Goal: Task Accomplishment & Management: Manage account settings

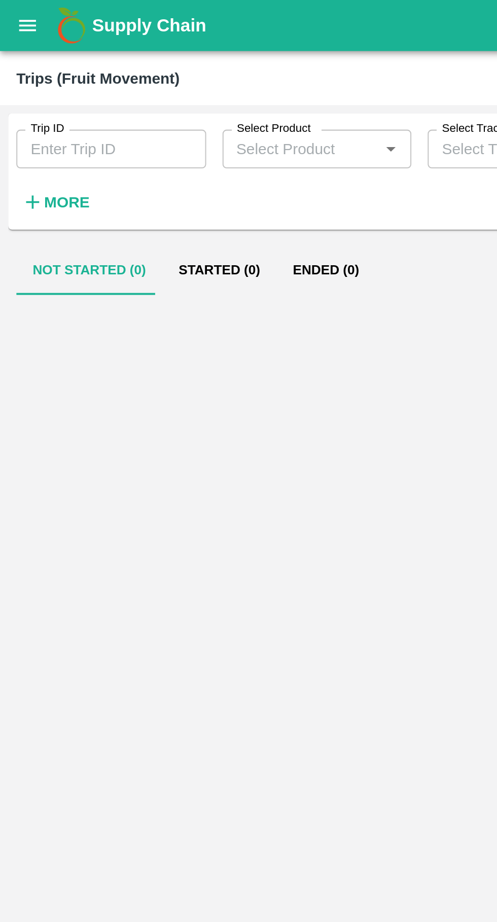
click at [29, 62] on label "Trip ID" at bounding box center [23, 64] width 17 height 8
click at [29, 64] on input "Trip ID" at bounding box center [55, 73] width 94 height 19
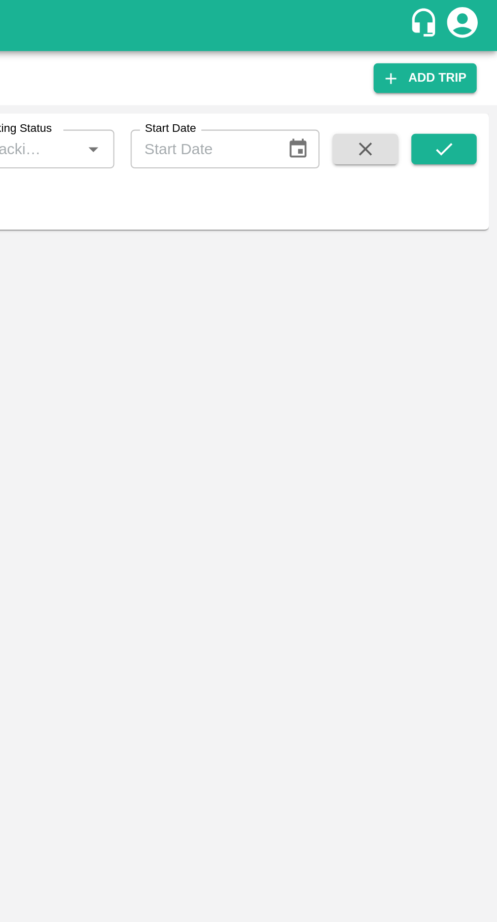
click at [479, 75] on button "submit" at bounding box center [470, 73] width 32 height 15
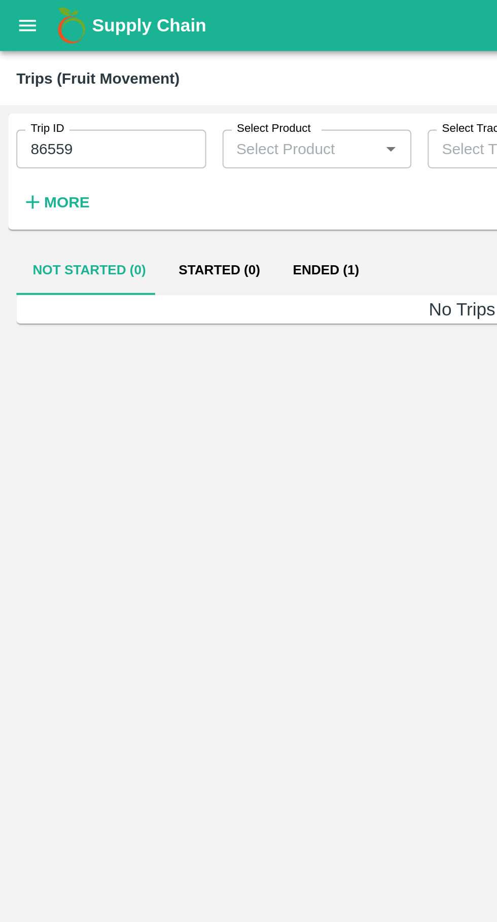
click at [155, 134] on button "Ended (1)" at bounding box center [161, 134] width 49 height 24
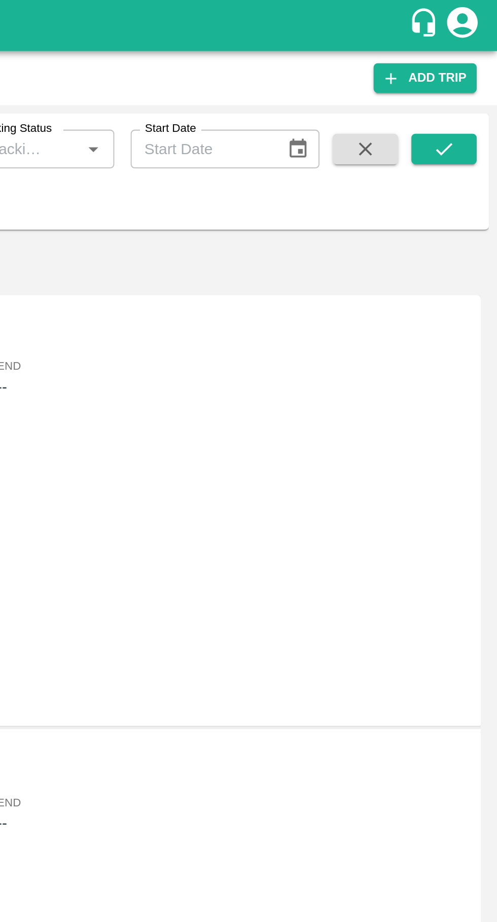
click at [472, 68] on button "submit" at bounding box center [470, 73] width 32 height 15
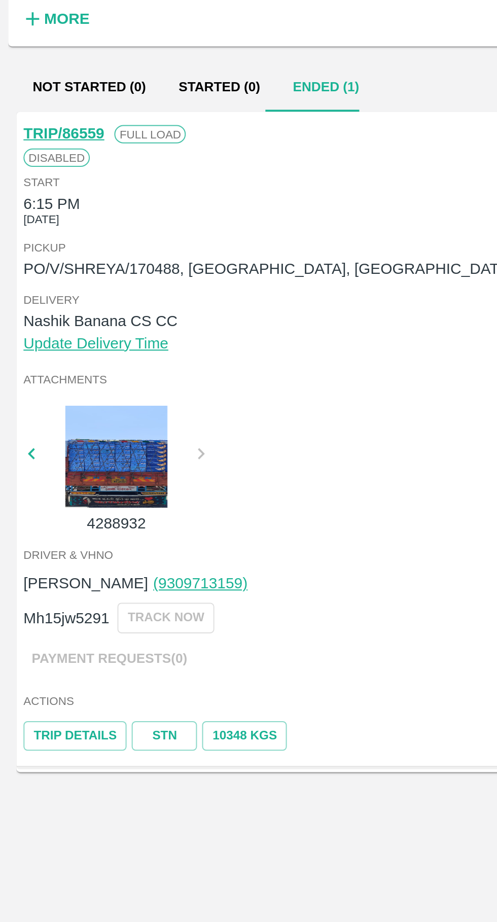
click at [36, 160] on link "TRIP/86559" at bounding box center [32, 157] width 40 height 8
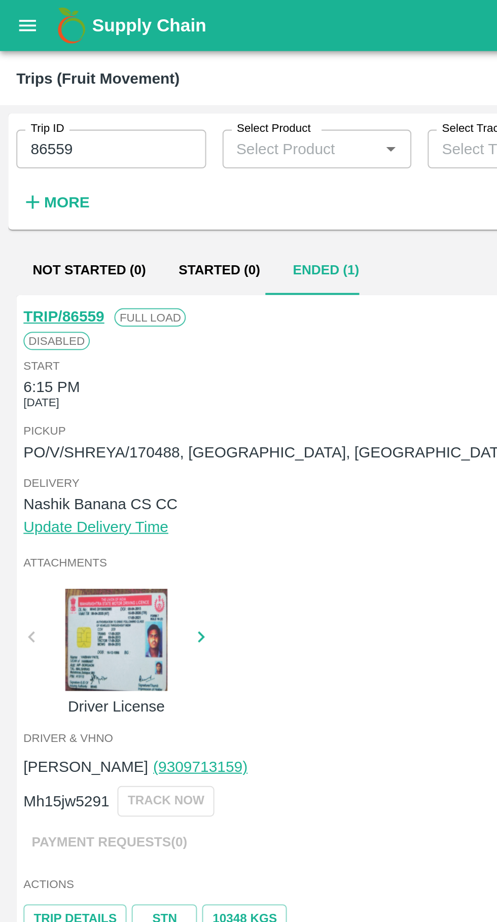
click at [75, 69] on input "86559" at bounding box center [55, 73] width 94 height 19
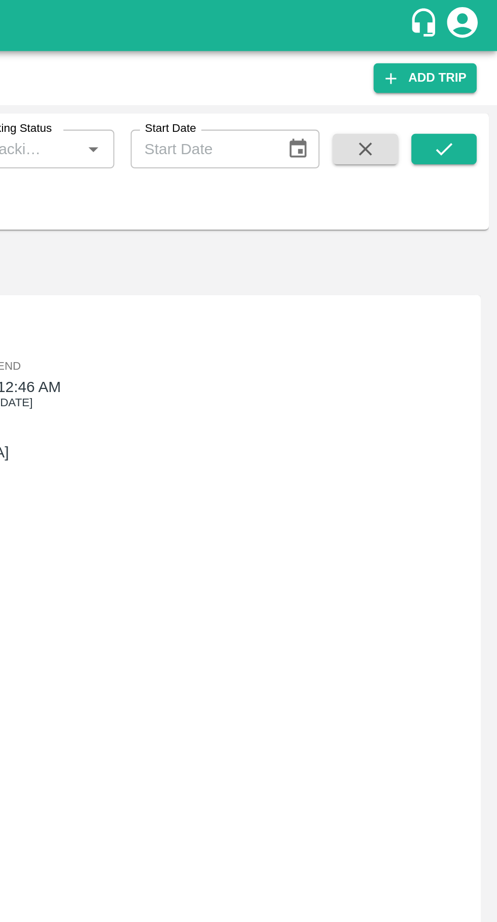
type input "86659"
click at [471, 74] on icon "submit" at bounding box center [470, 73] width 11 height 11
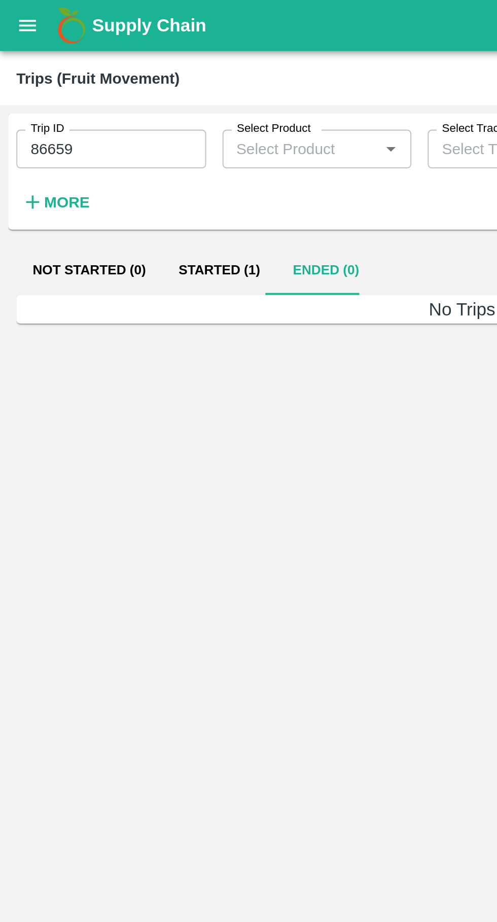
click at [107, 136] on button "Started (1)" at bounding box center [109, 134] width 57 height 24
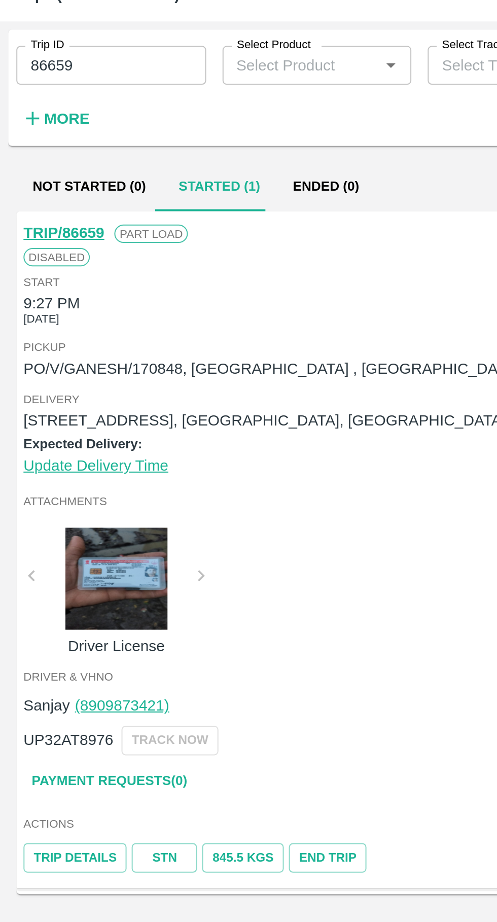
click at [79, 470] on link "STN" at bounding box center [81, 467] width 32 height 15
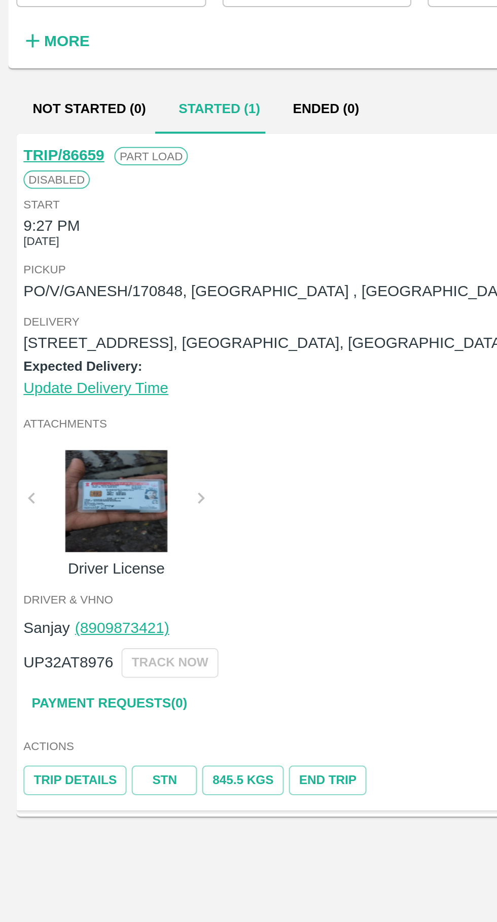
click at [32, 158] on link "TRIP/86659" at bounding box center [32, 157] width 40 height 8
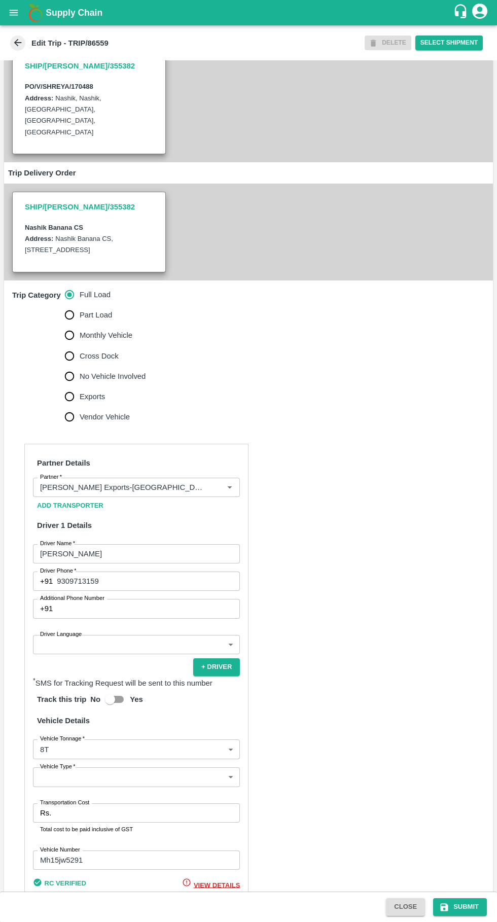
scroll to position [149, 0]
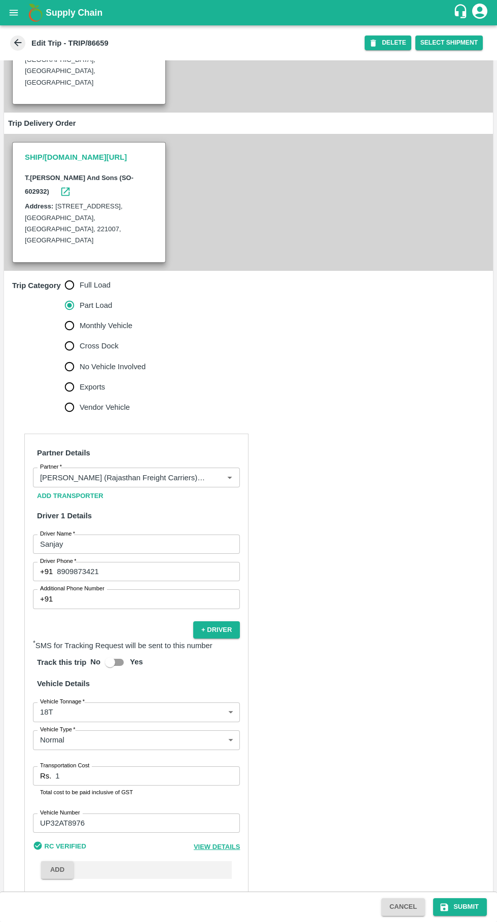
scroll to position [156, 0]
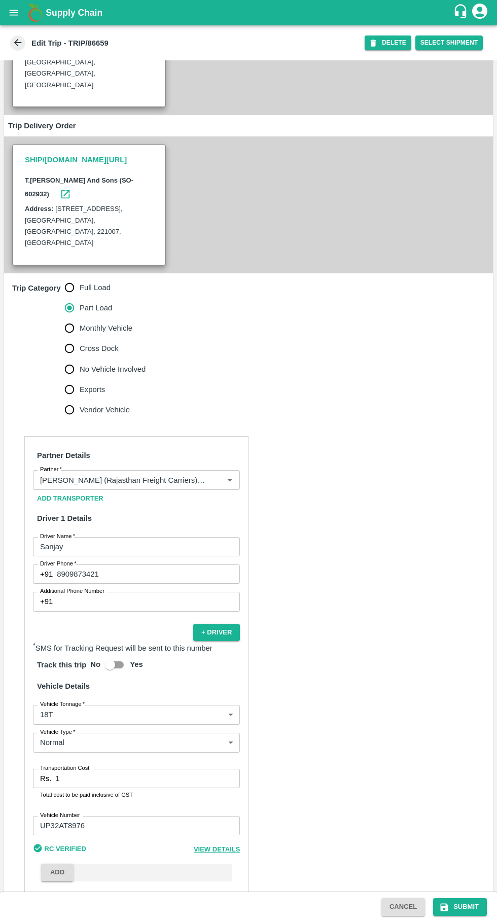
click at [119, 768] on input "1" at bounding box center [147, 777] width 185 height 19
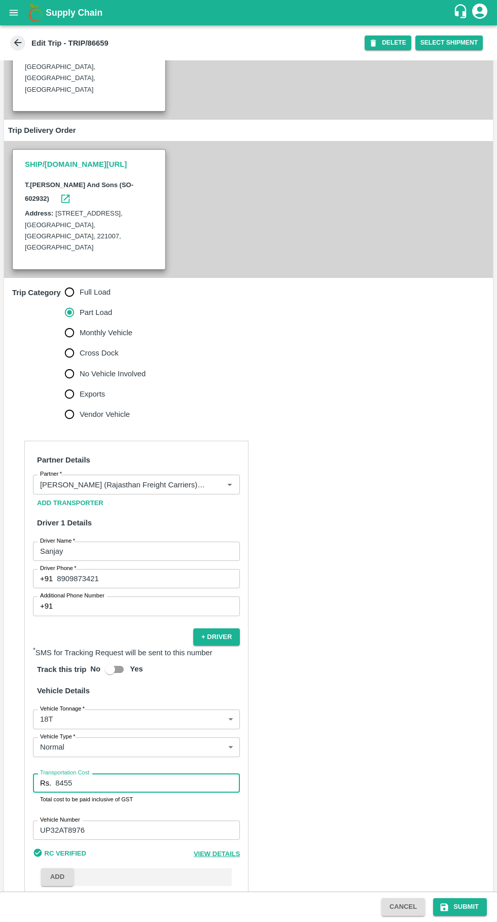
scroll to position [155, 0]
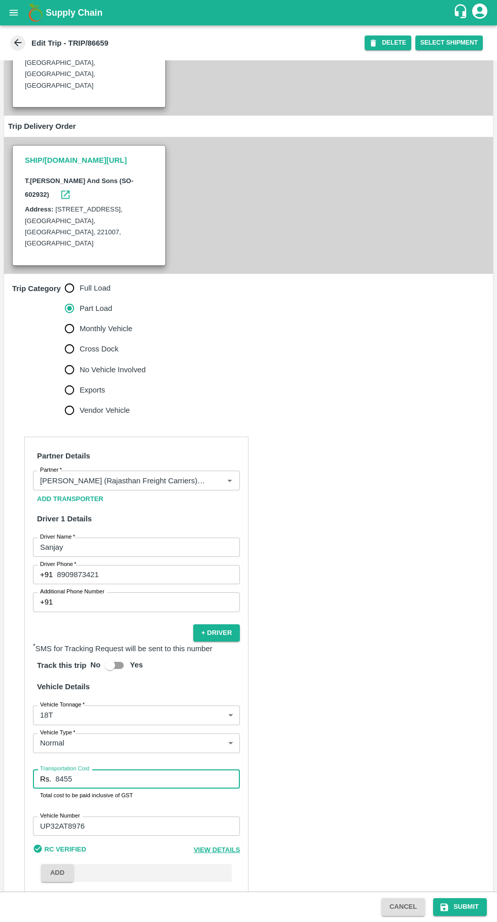
type input "8455"
click at [455, 904] on button "Submit" at bounding box center [460, 907] width 54 height 18
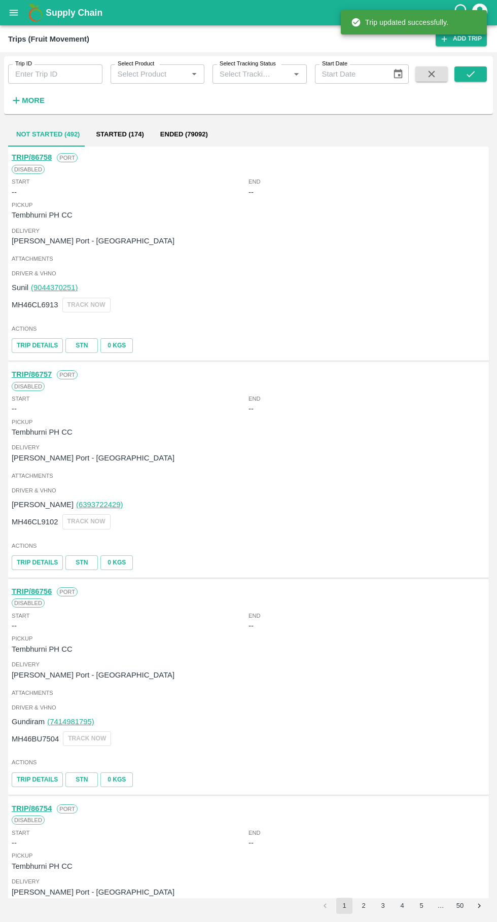
click at [40, 74] on input "Trip ID" at bounding box center [55, 73] width 94 height 19
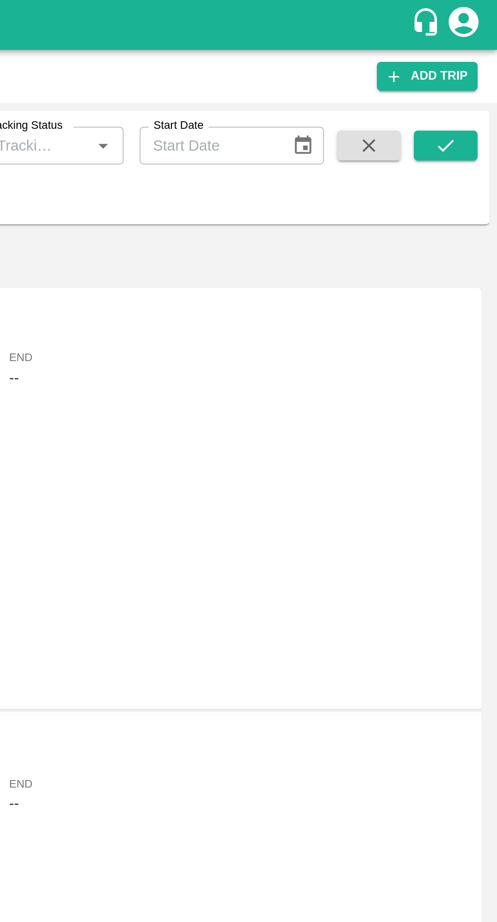
type input "86659"
click at [473, 67] on button "submit" at bounding box center [470, 73] width 32 height 15
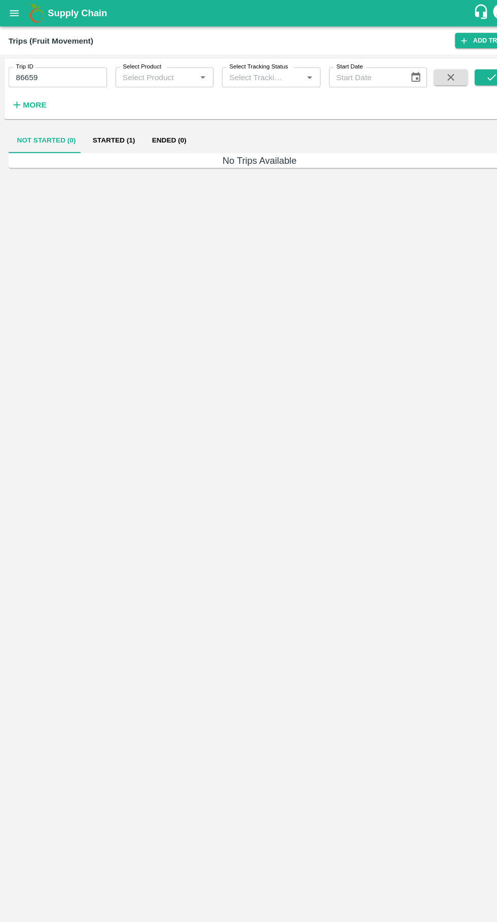
click at [102, 124] on button "Started (1)" at bounding box center [109, 134] width 57 height 24
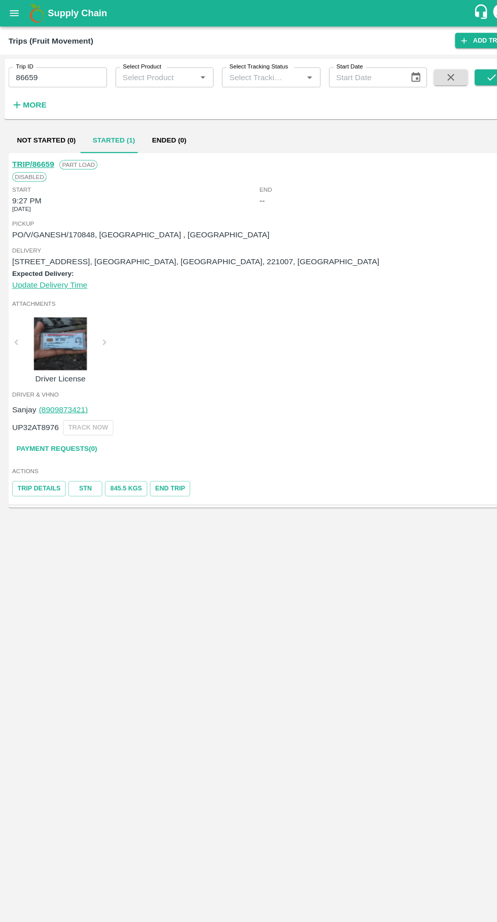
click at [172, 464] on button "End Trip" at bounding box center [162, 467] width 39 height 15
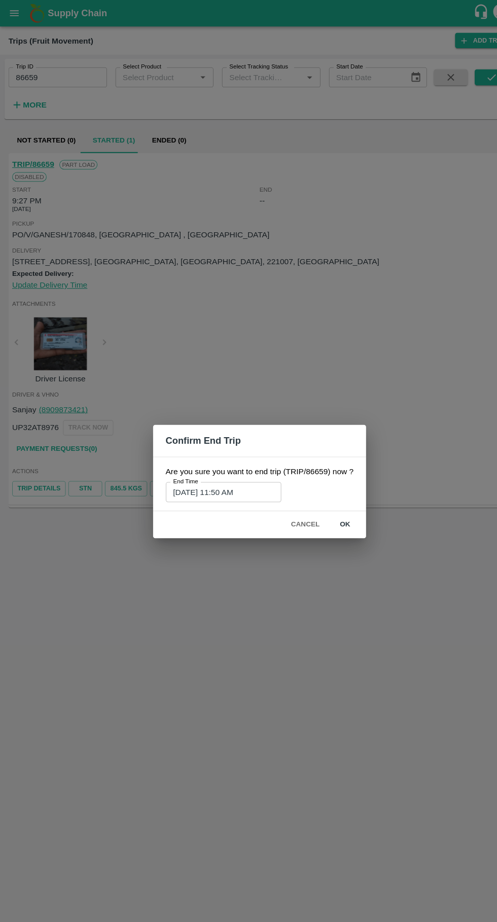
click at [293, 497] on button "Cancel" at bounding box center [291, 502] width 35 height 18
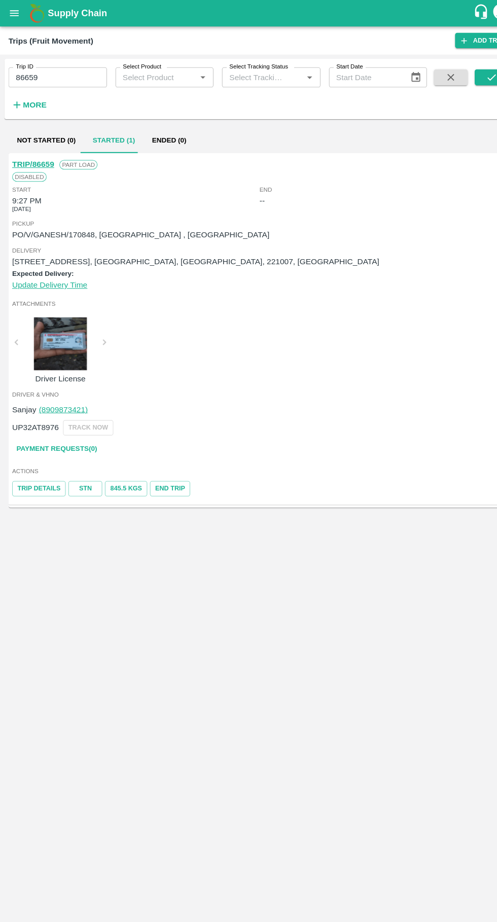
click at [26, 468] on link "Trip Details" at bounding box center [37, 467] width 51 height 15
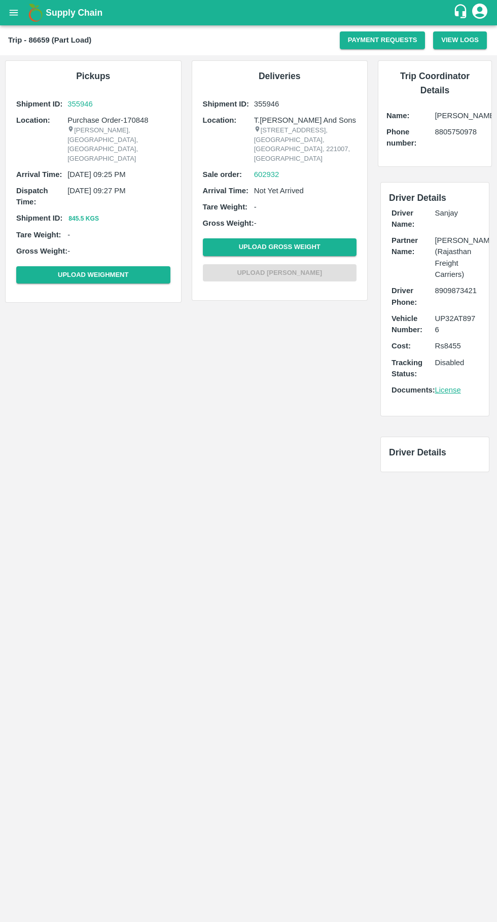
click at [249, 694] on main "Trip - 86659 (Part Load) Payment Requests View Logs Pickups Shipment ID: 355946…" at bounding box center [248, 473] width 497 height 896
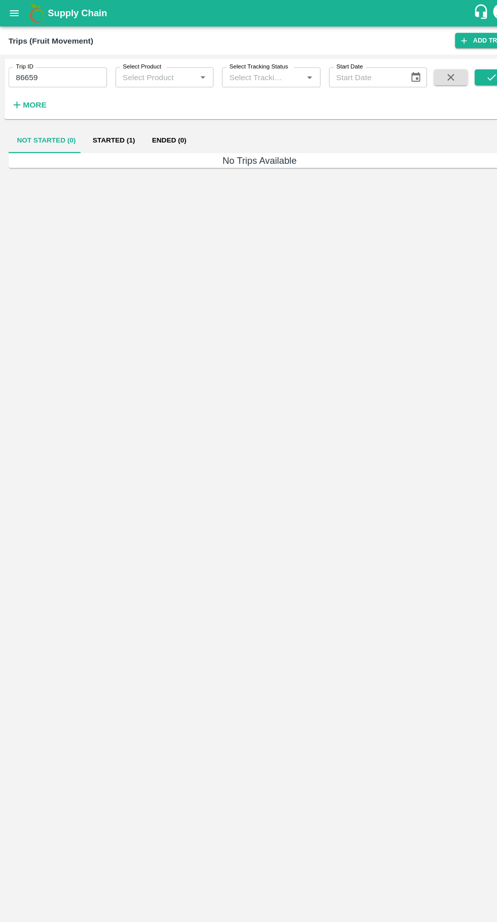
click at [116, 140] on button "Started (1)" at bounding box center [109, 134] width 57 height 24
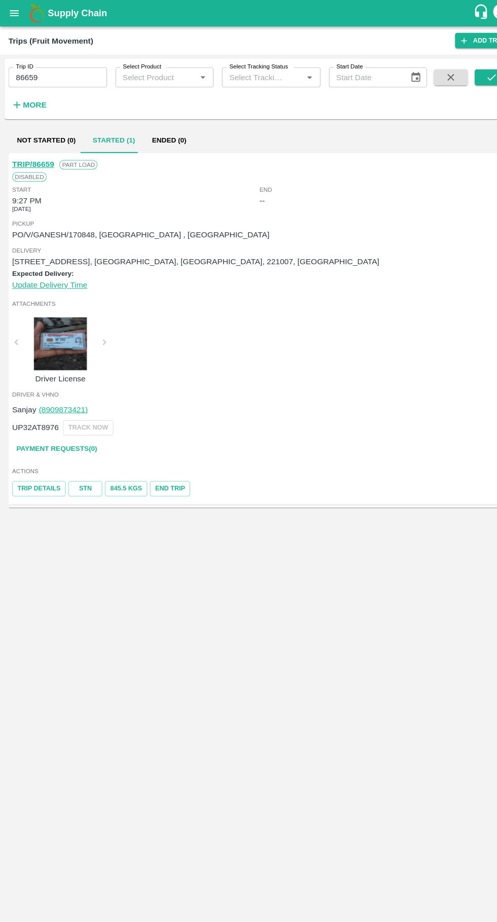
click at [33, 160] on link "TRIP/86659" at bounding box center [32, 157] width 40 height 8
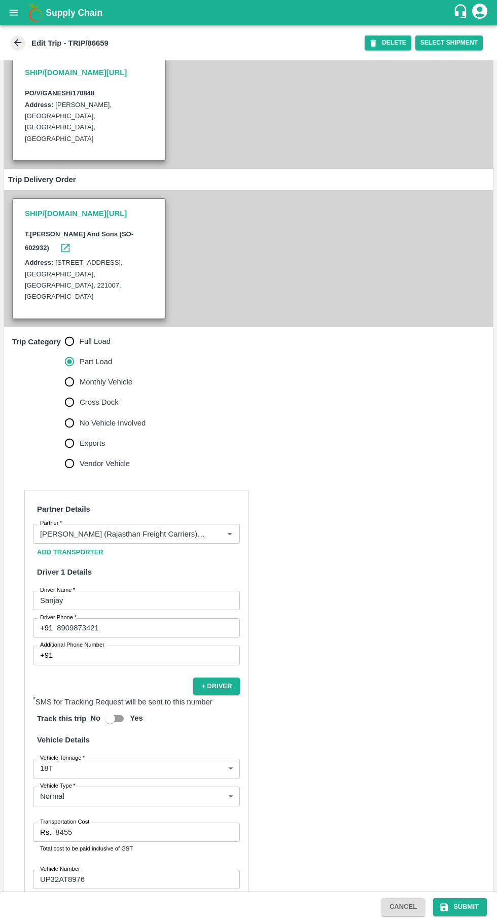
scroll to position [121, 0]
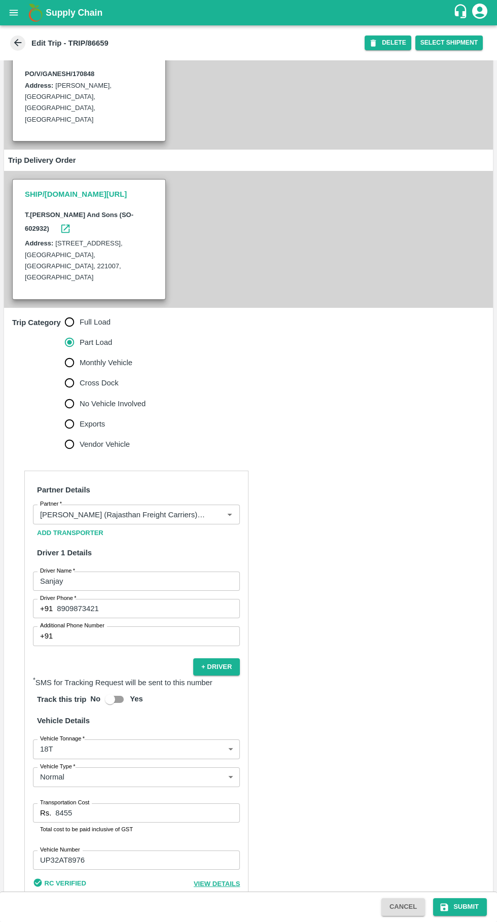
click at [145, 803] on input "8455" at bounding box center [147, 812] width 185 height 19
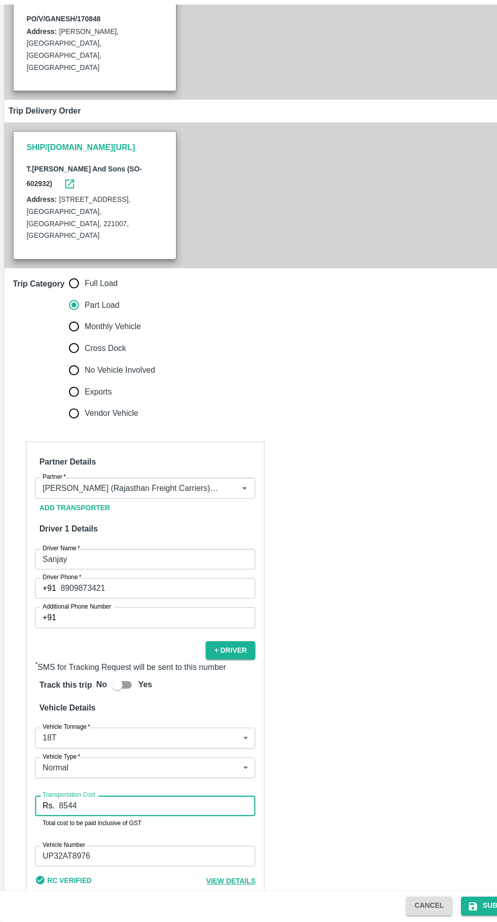
type input "8544"
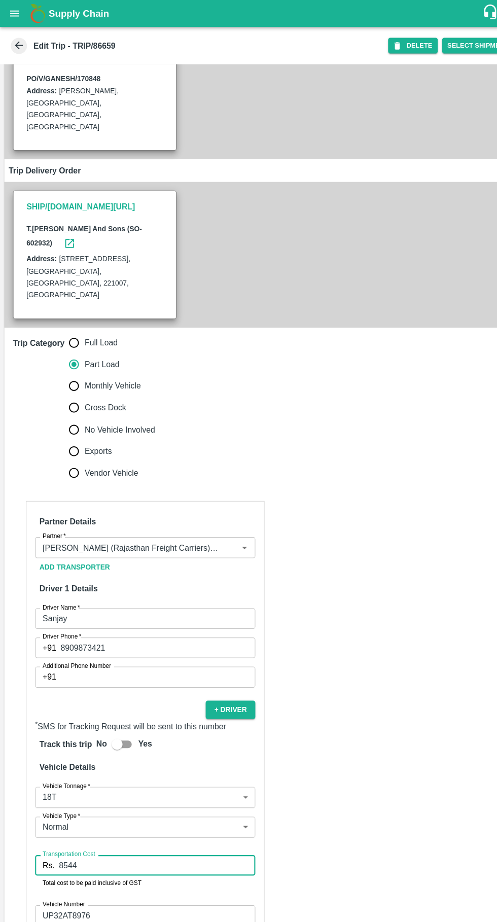
scroll to position [125, 0]
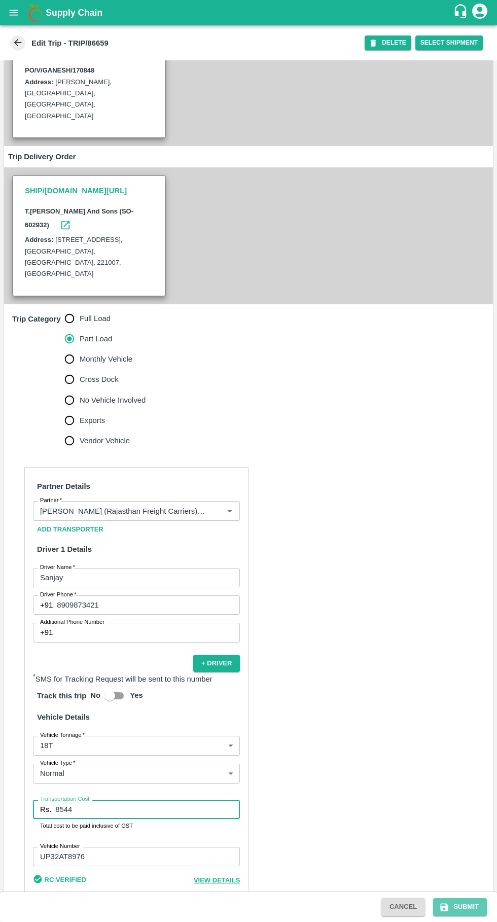
click at [453, 904] on button "Submit" at bounding box center [460, 907] width 54 height 18
